Goal: Transaction & Acquisition: Subscribe to service/newsletter

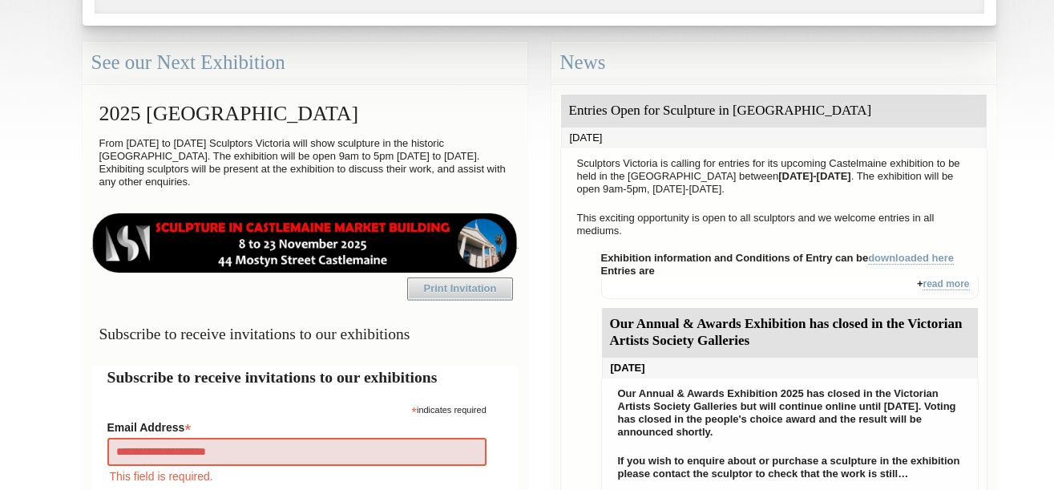
type input "**********"
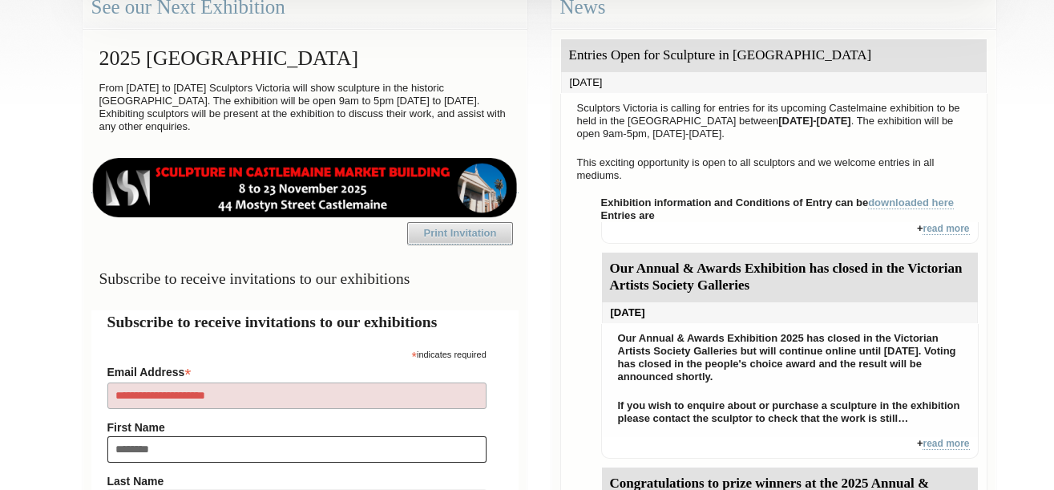
type input "*********"
type input "******"
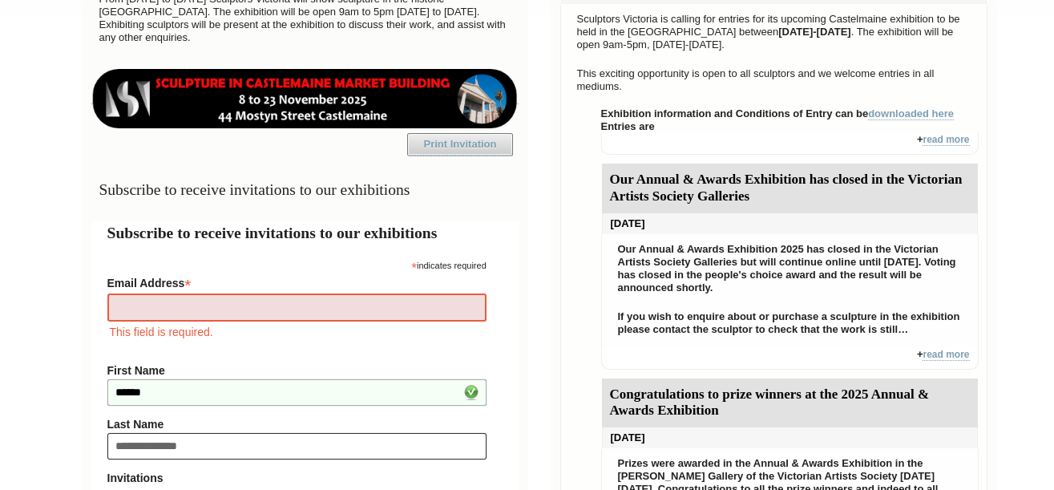
type input "**********"
